Goal: Check status: Check status

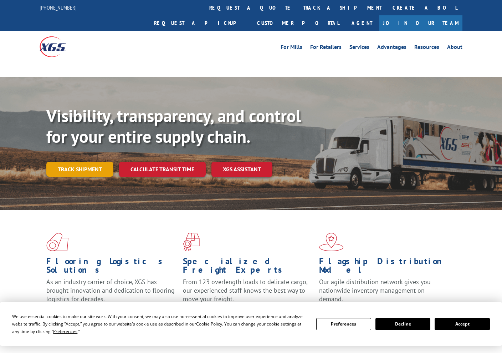
click at [67, 161] on link "Track shipment" at bounding box center [79, 168] width 67 height 15
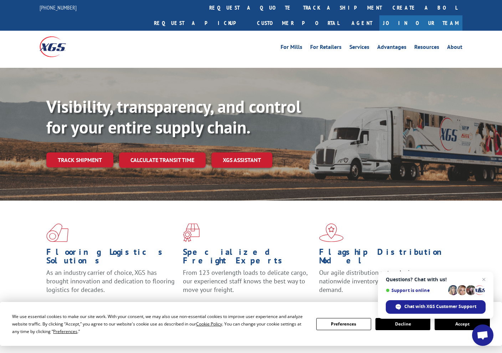
click at [483, 279] on span "Open chat" at bounding box center [483, 279] width 9 height 9
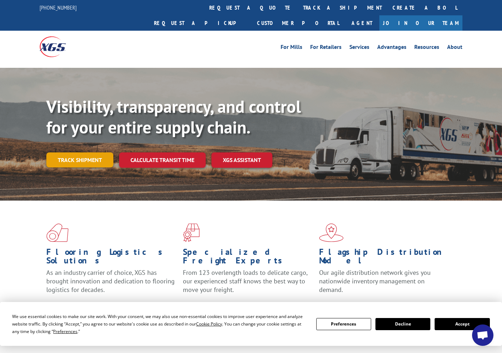
click at [71, 152] on link "Track shipment" at bounding box center [79, 159] width 67 height 15
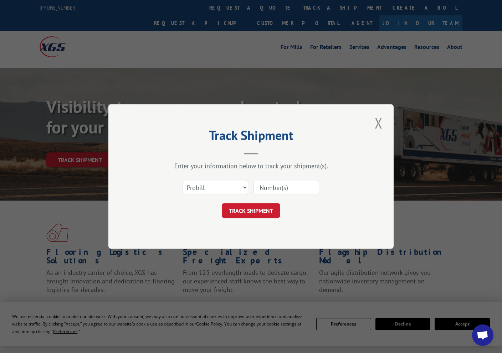
click at [272, 185] on input at bounding box center [286, 187] width 66 height 15
type input "54387660"
click at [252, 216] on button "TRACK SHIPMENT" at bounding box center [251, 210] width 58 height 15
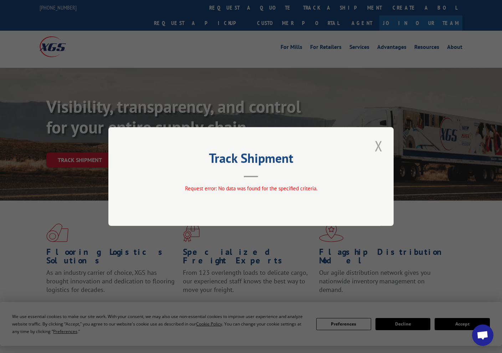
click at [378, 146] on button "Close modal" at bounding box center [378, 146] width 12 height 20
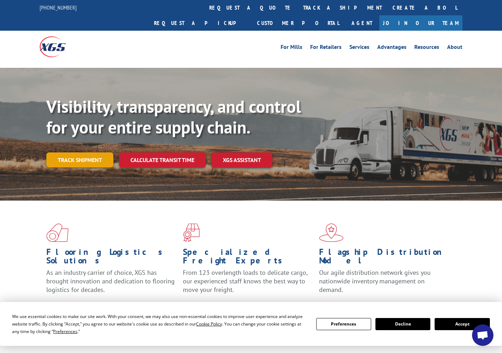
click at [87, 152] on link "Track shipment" at bounding box center [79, 159] width 67 height 15
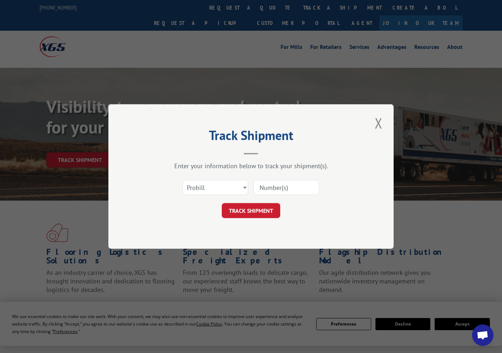
click at [289, 187] on input at bounding box center [286, 187] width 66 height 15
click at [240, 185] on select "Select category... Probill BOL PO" at bounding box center [215, 187] width 66 height 15
select select "bol"
click at [287, 195] on span "This field is required" at bounding box center [288, 195] width 62 height 12
click at [287, 189] on input at bounding box center [286, 187] width 66 height 15
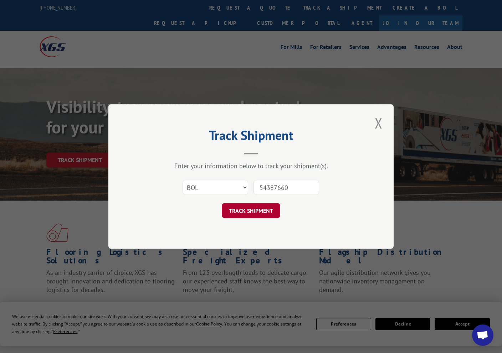
type input "54387660"
click at [252, 213] on button "TRACK SHIPMENT" at bounding box center [251, 210] width 58 height 15
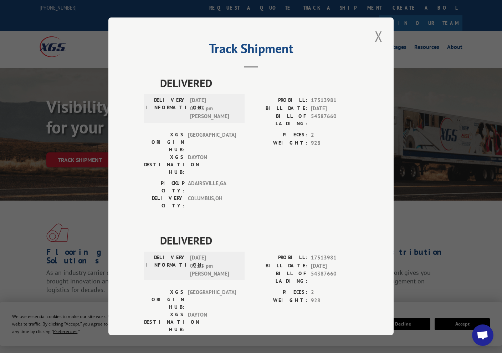
click at [381, 37] on button "Close modal" at bounding box center [378, 36] width 12 height 20
